Goal: Task Accomplishment & Management: Manage account settings

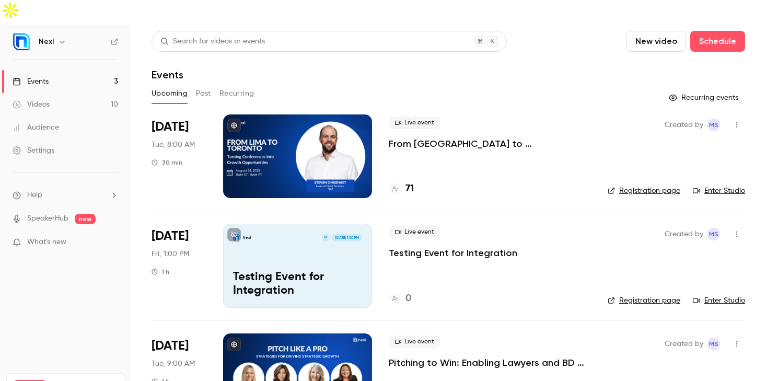
click at [46, 145] on div "Settings" at bounding box center [34, 150] width 42 height 10
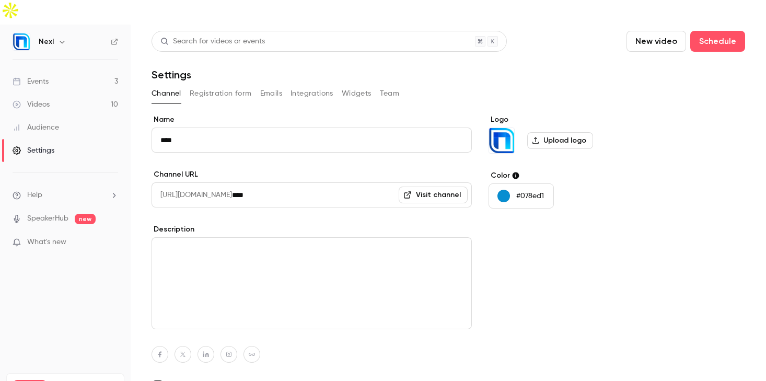
scroll to position [18, 0]
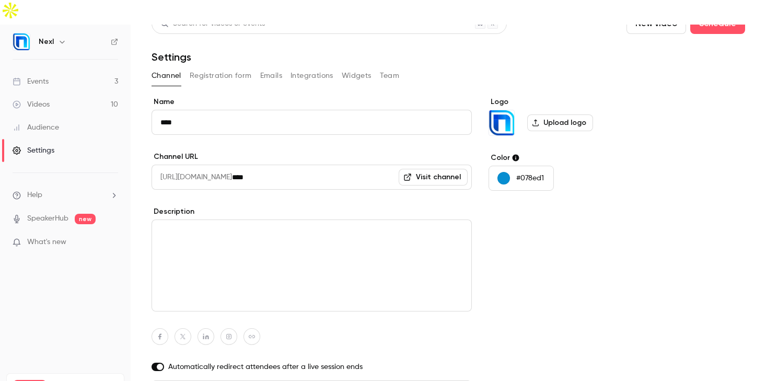
click at [395, 67] on button "Team" at bounding box center [390, 75] width 20 height 17
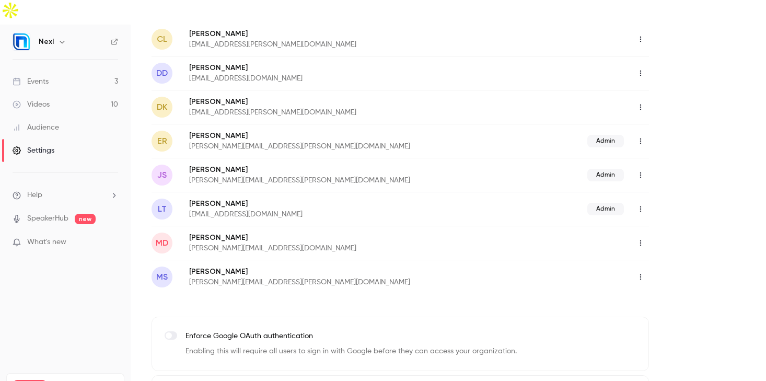
scroll to position [269, 0]
click at [641, 274] on icon "button" at bounding box center [640, 277] width 8 height 7
click at [671, 278] on div "Assign admin role" at bounding box center [697, 279] width 79 height 10
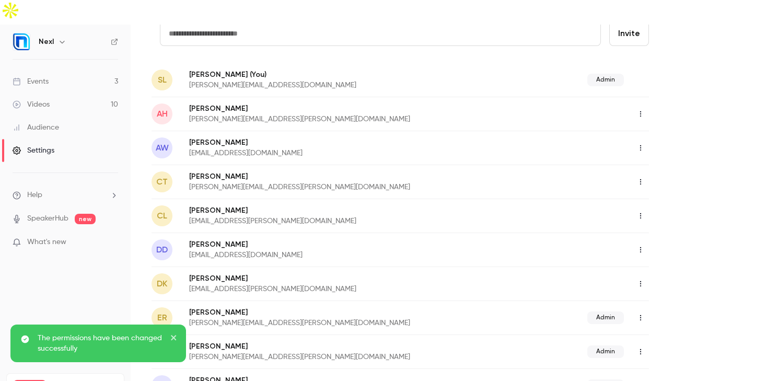
scroll to position [76, 0]
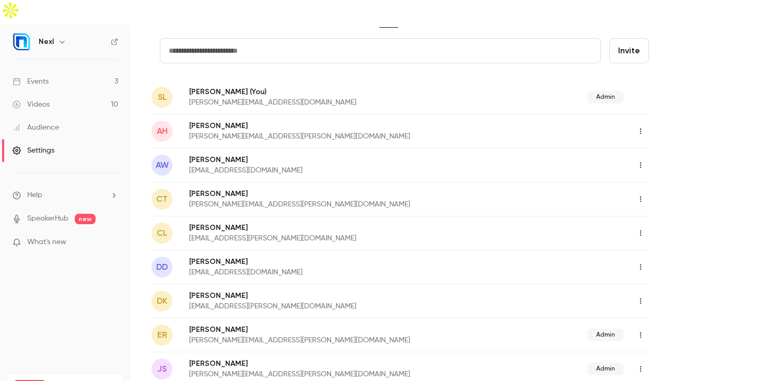
click at [638, 229] on icon "button" at bounding box center [640, 232] width 8 height 7
click at [706, 184] on div at bounding box center [383, 190] width 766 height 381
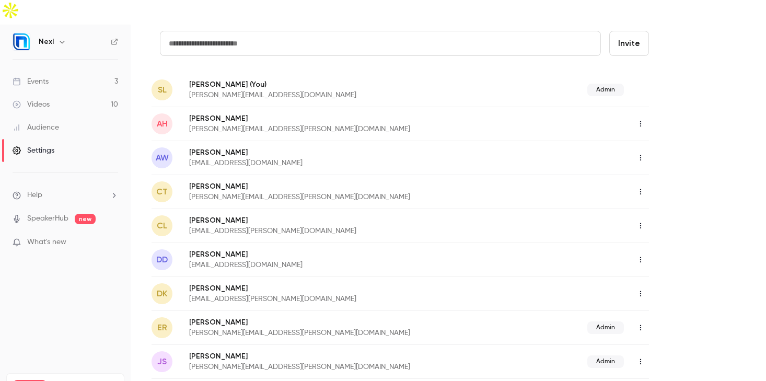
scroll to position [0, 0]
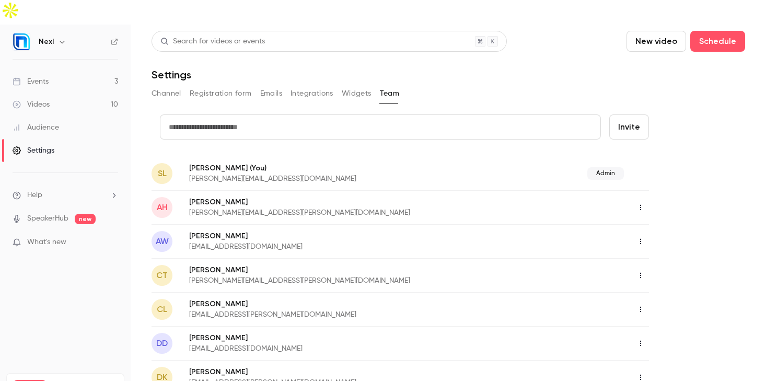
click at [69, 254] on nav "Nexl Events 3 Videos 10 Audience Settings Help SpeakerHub new What's new Premiu…" at bounding box center [65, 215] width 131 height 381
